Goal: Information Seeking & Learning: Learn about a topic

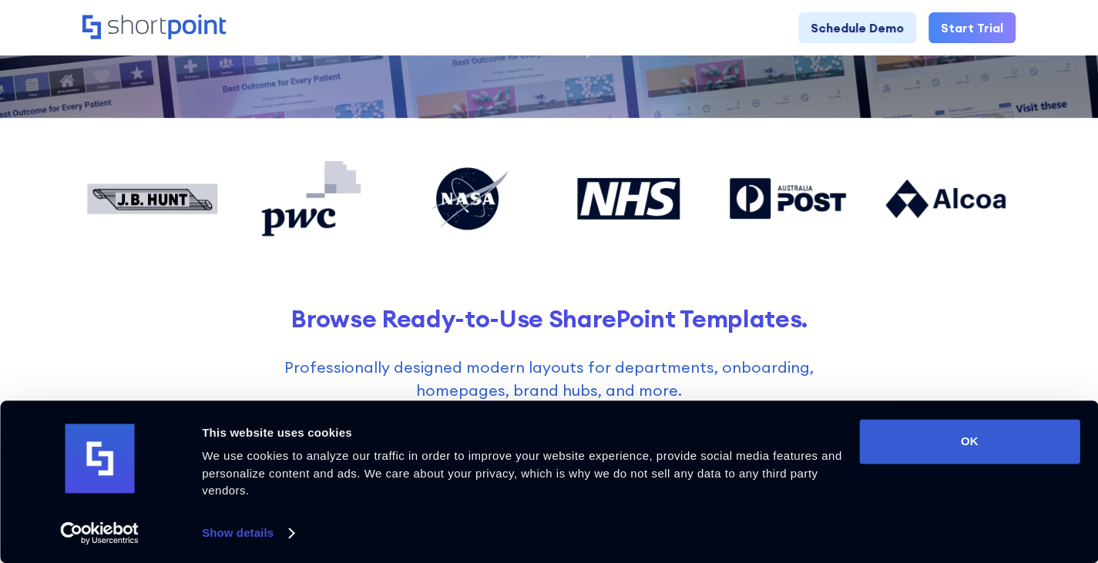
scroll to position [347, 0]
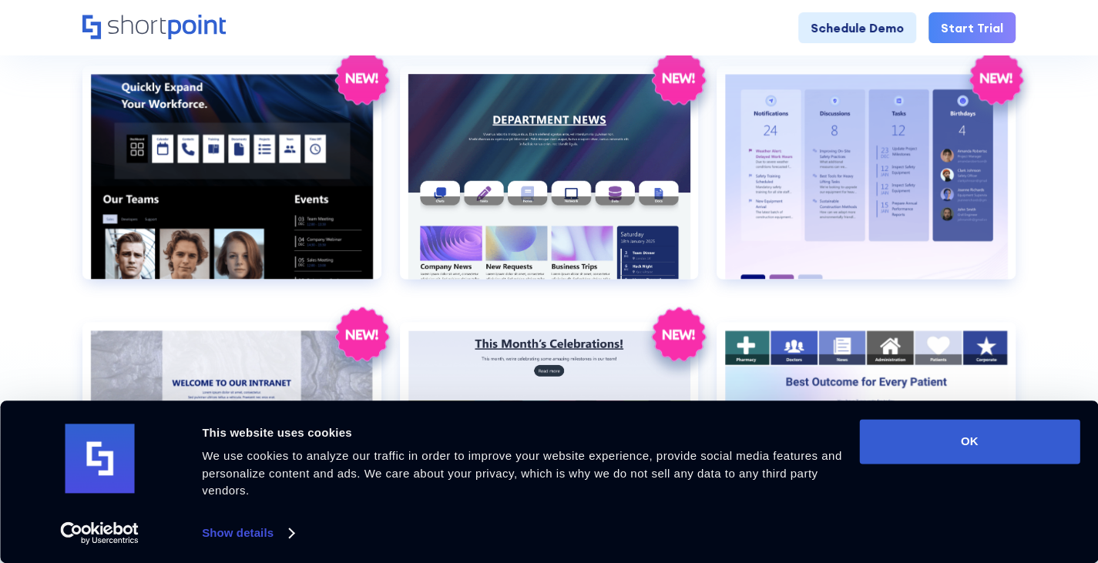
scroll to position [1493, 0]
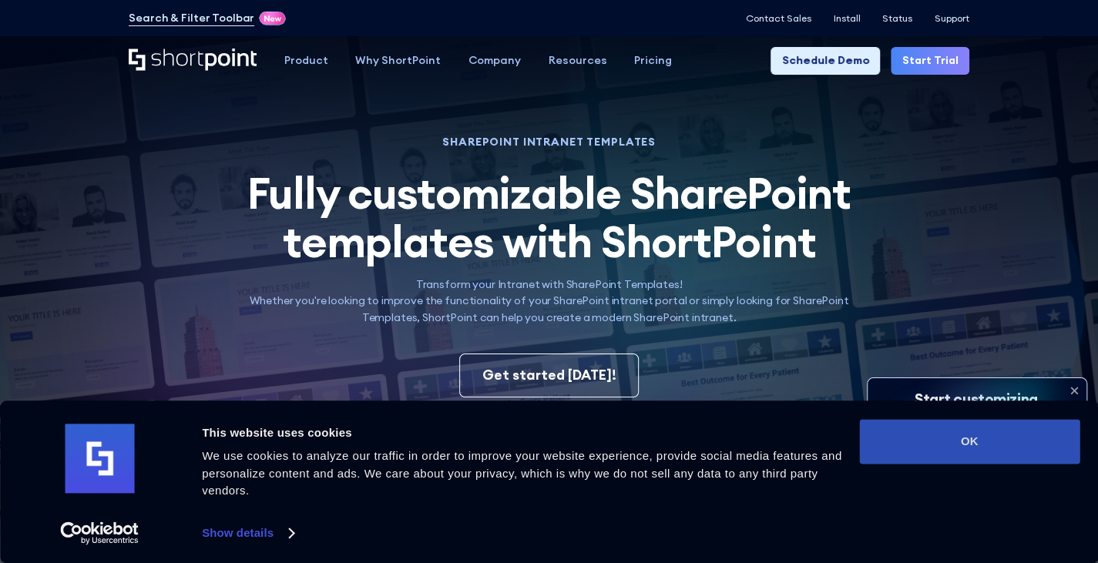
click at [978, 440] on button "OK" at bounding box center [969, 441] width 220 height 45
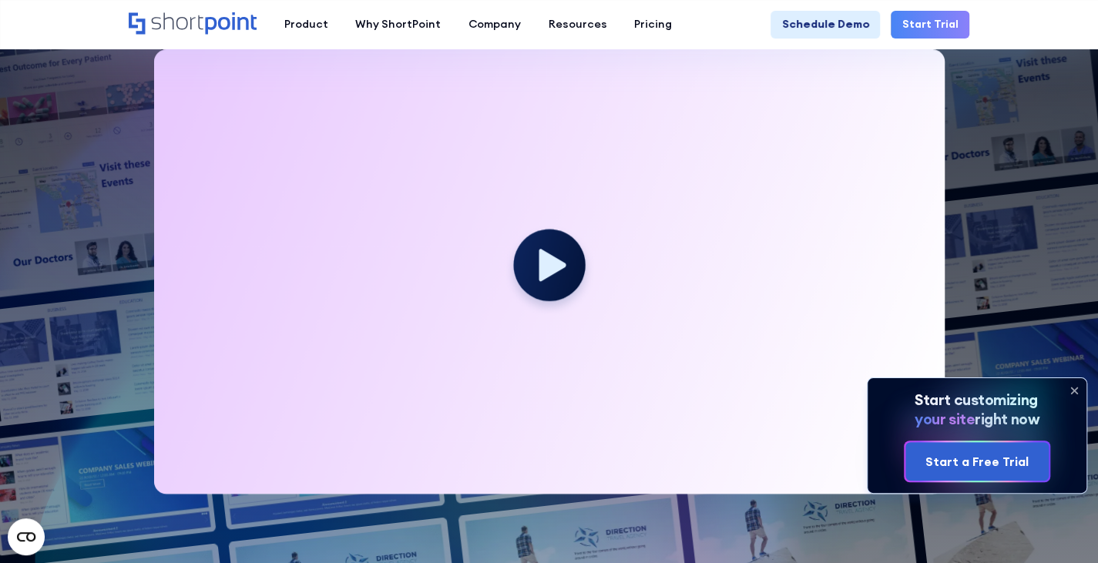
scroll to position [390, 0]
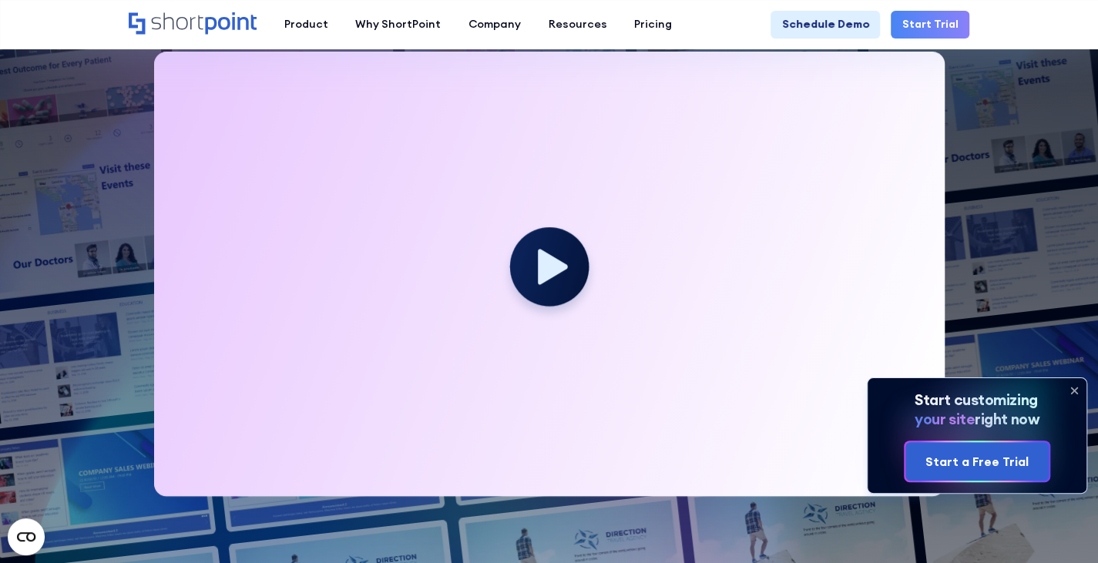
click at [544, 271] on icon at bounding box center [553, 266] width 30 height 35
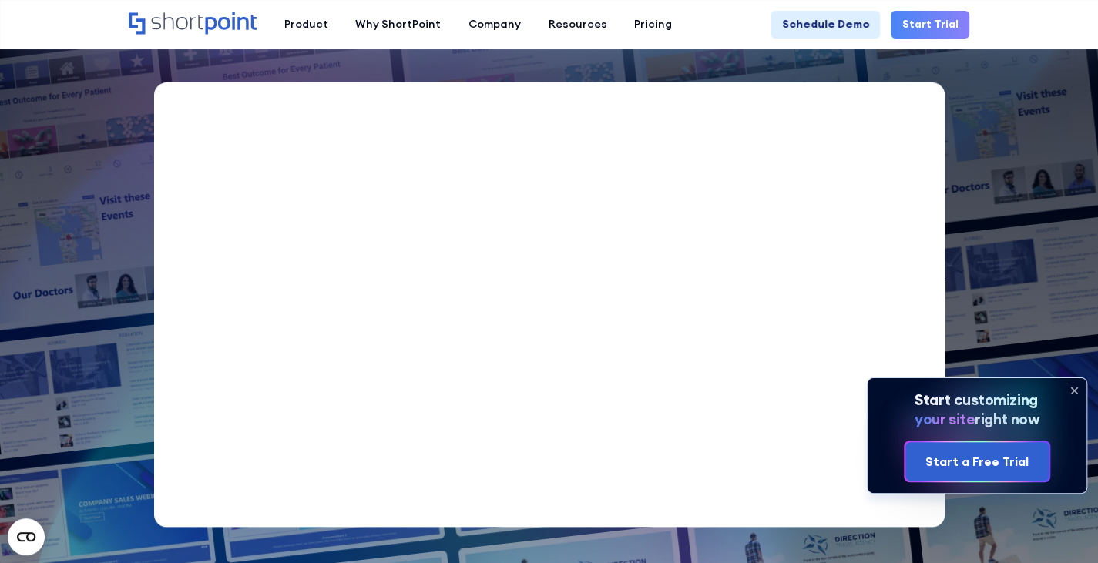
scroll to position [360, 0]
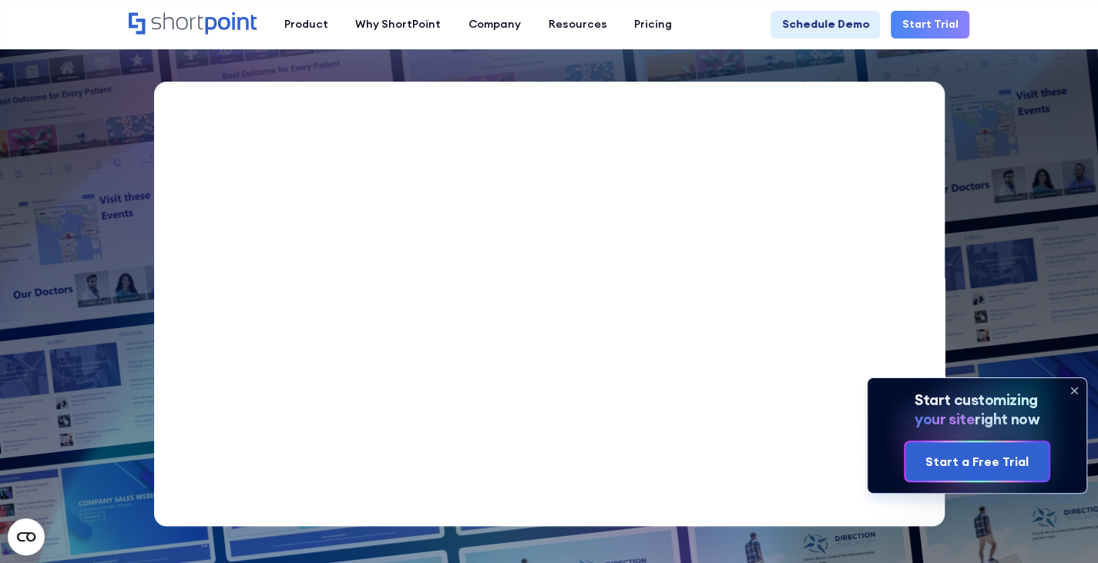
click at [97, 235] on img at bounding box center [521, 1] width 1152 height 722
click at [1078, 391] on icon at bounding box center [1073, 390] width 25 height 25
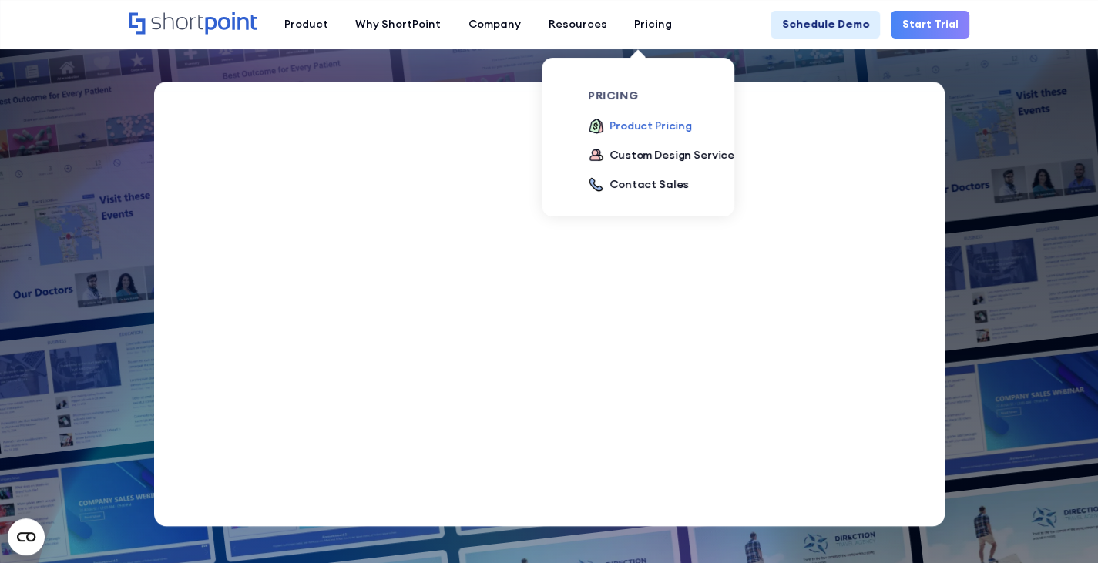
click at [630, 132] on div "Product Pricing" at bounding box center [650, 126] width 82 height 16
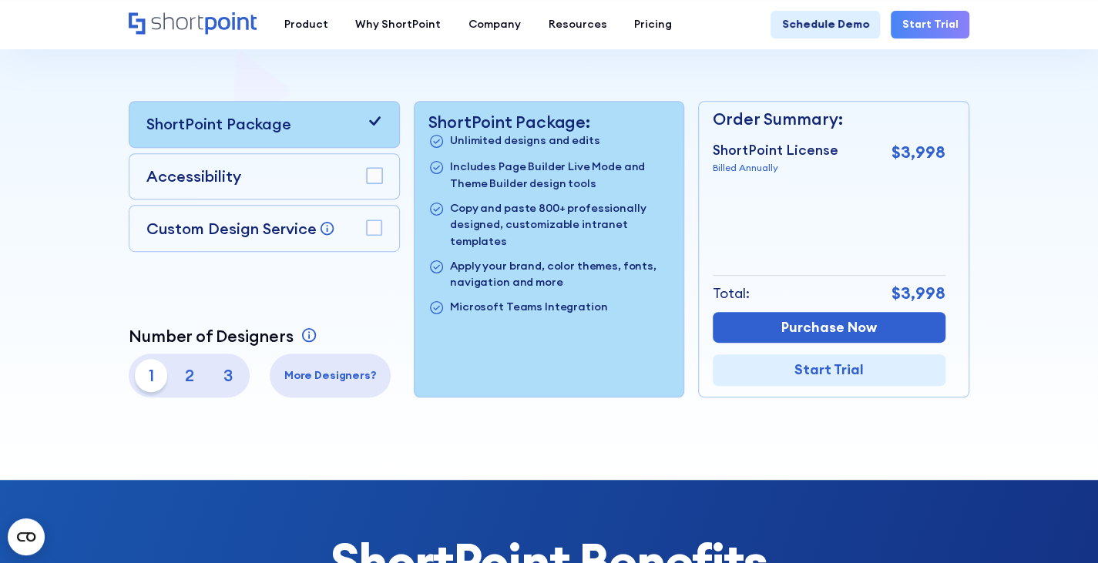
scroll to position [340, 0]
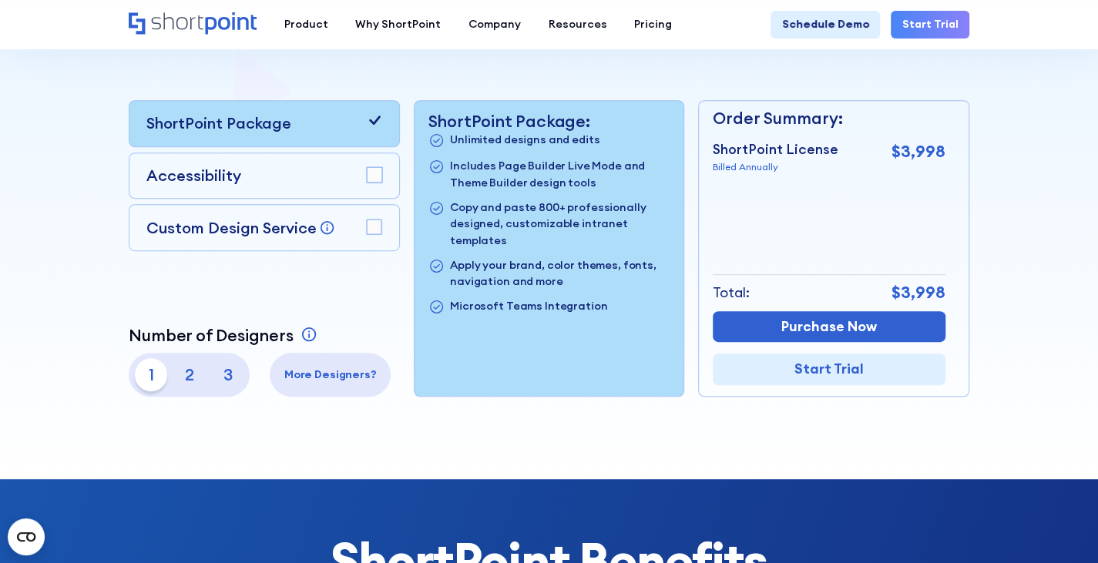
click at [374, 125] on icon at bounding box center [374, 120] width 11 height 9
click at [372, 179] on rect at bounding box center [374, 174] width 15 height 15
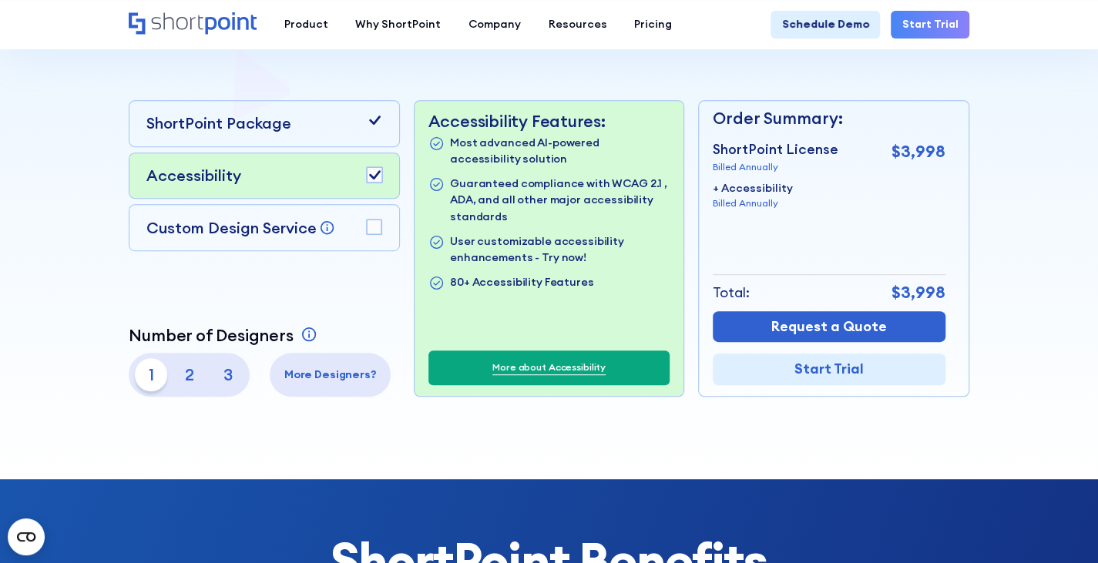
click at [377, 126] on icon at bounding box center [374, 120] width 16 height 16
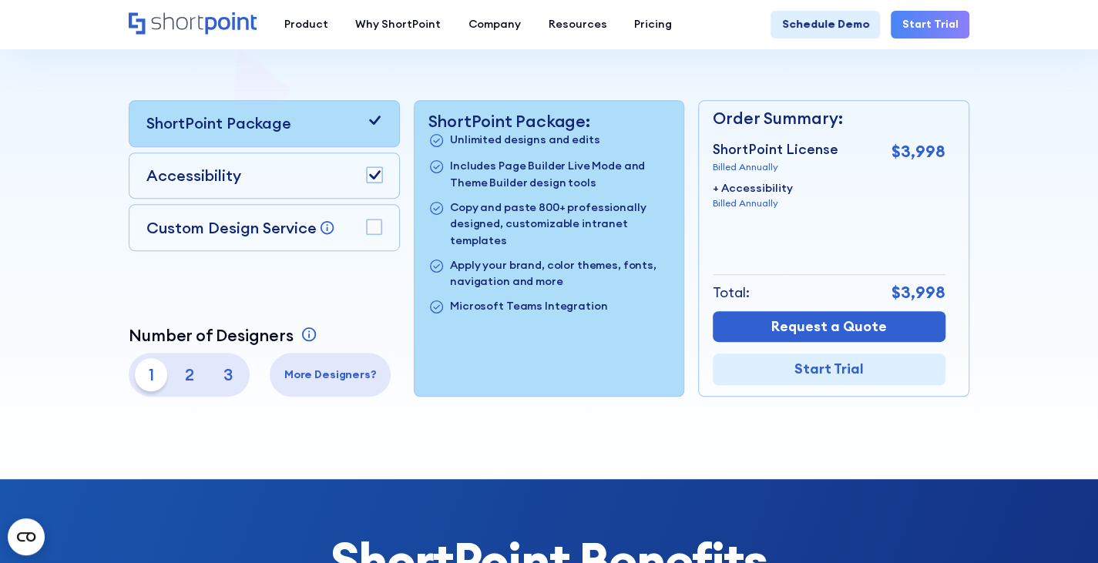
click at [374, 228] on rect at bounding box center [374, 227] width 15 height 15
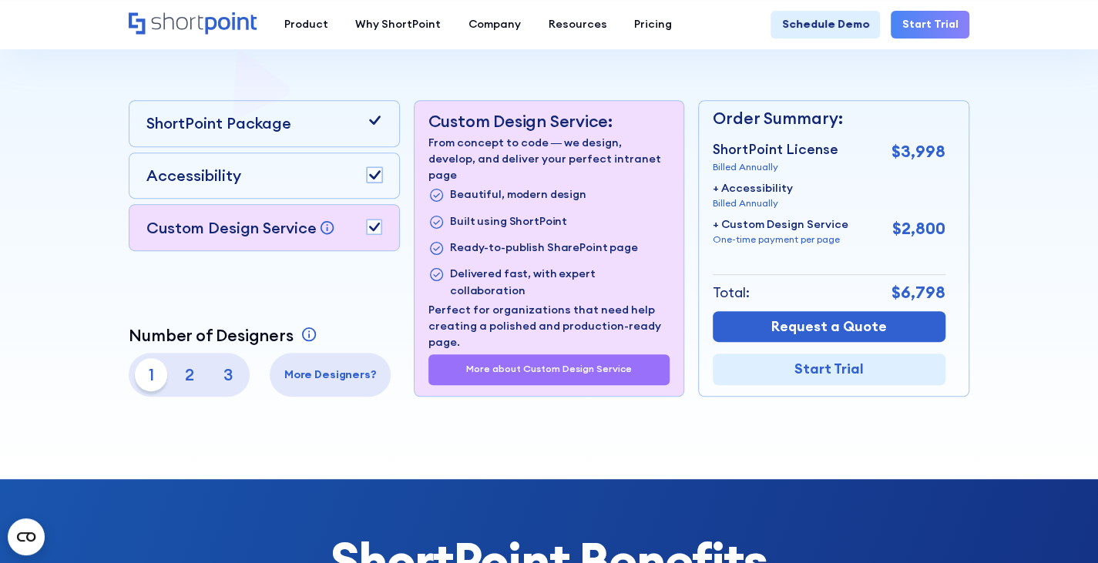
click at [374, 223] on icon at bounding box center [374, 227] width 16 height 16
click at [371, 179] on icon at bounding box center [374, 174] width 11 height 9
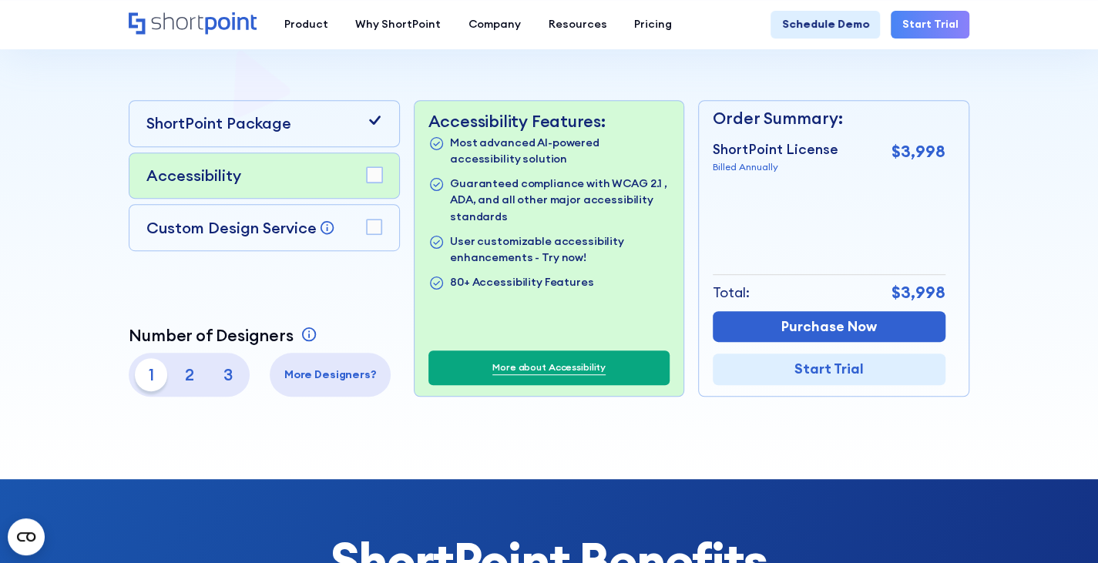
click at [371, 128] on icon at bounding box center [374, 120] width 16 height 16
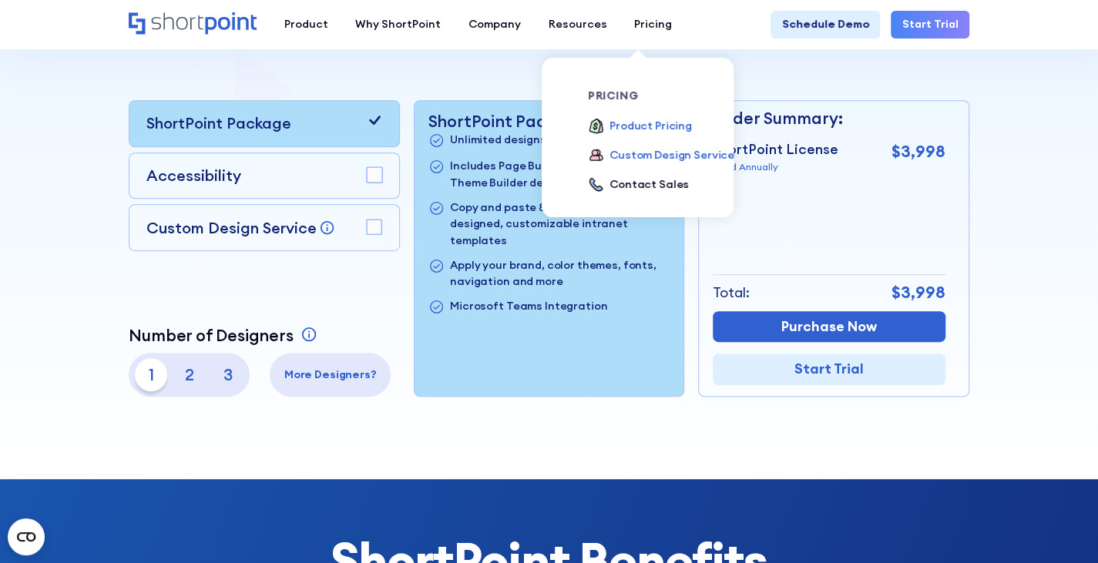
click at [650, 152] on div "Custom Design Service" at bounding box center [671, 155] width 125 height 16
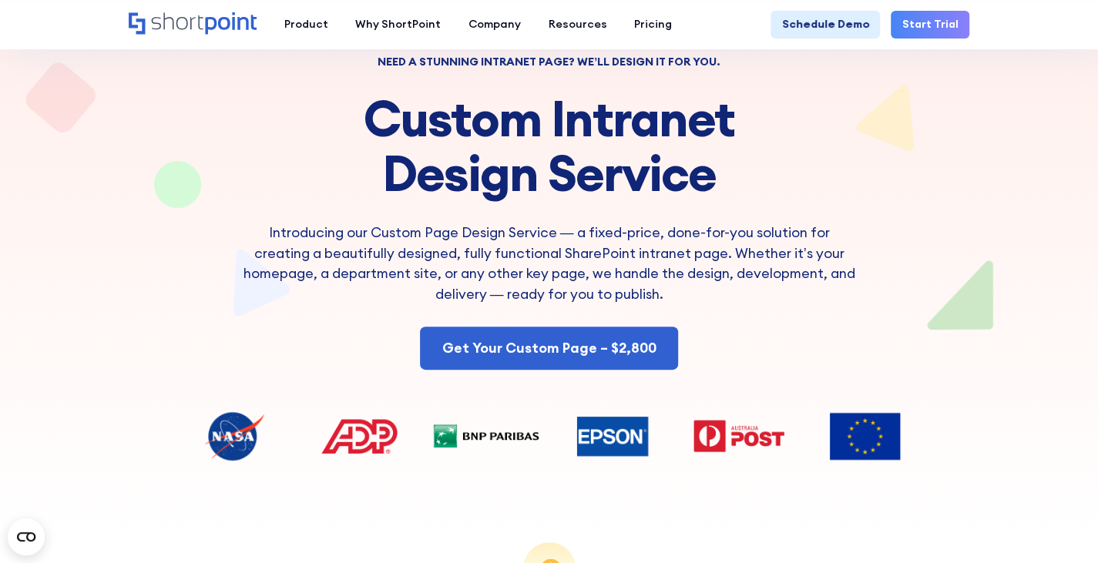
scroll to position [114, 0]
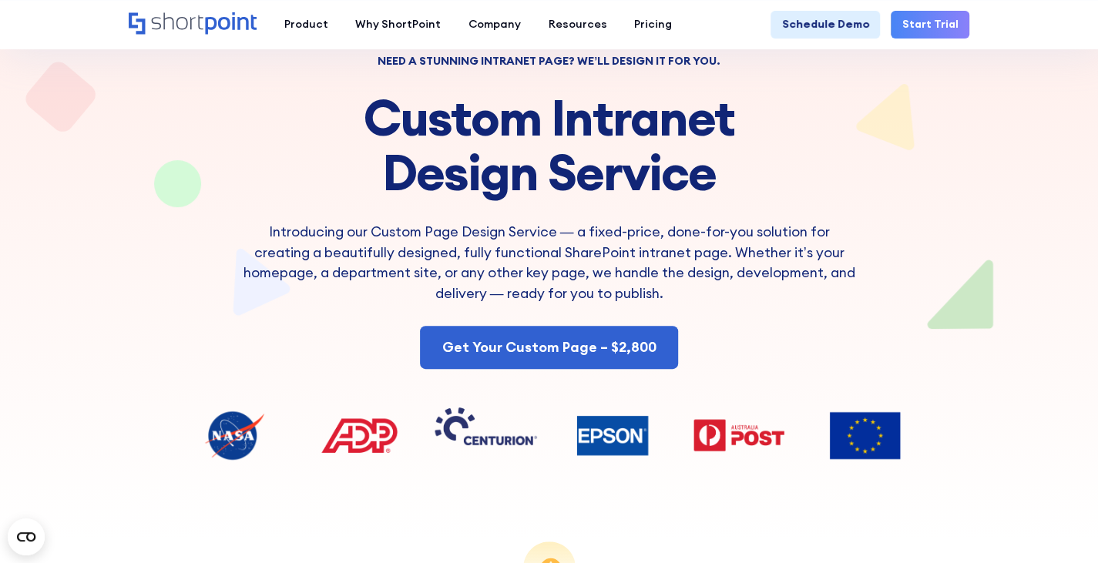
click at [650, 152] on h1 "Custom Intranet Design Service" at bounding box center [549, 145] width 618 height 109
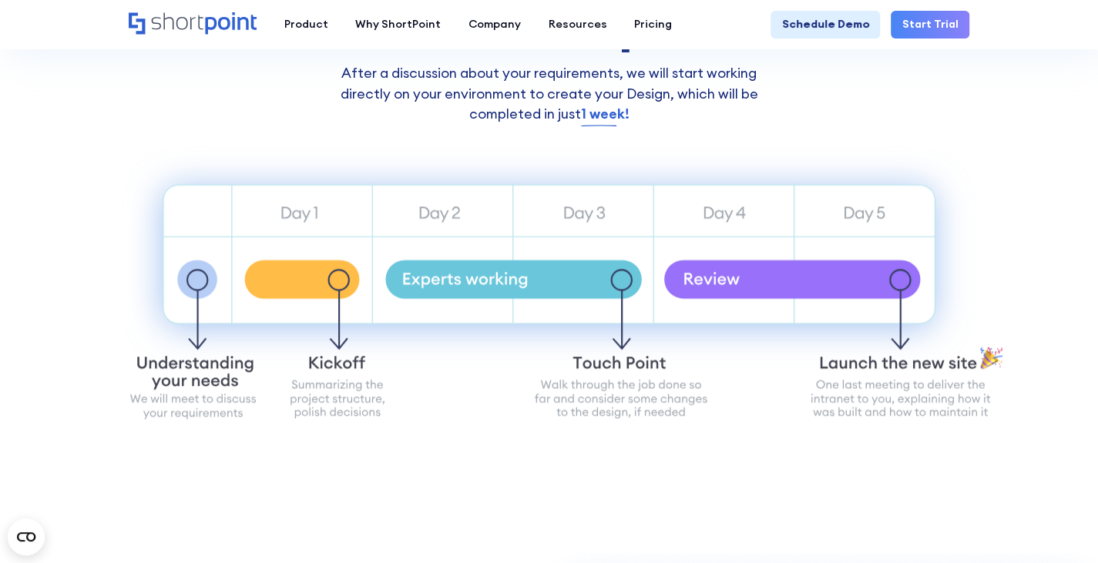
scroll to position [737, 0]
